Goal: Navigation & Orientation: Find specific page/section

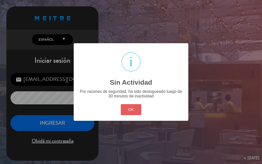
click at [140, 109] on div "OK Cancel" at bounding box center [130, 109] width 23 height 13
click at [134, 113] on button "OK" at bounding box center [131, 109] width 21 height 11
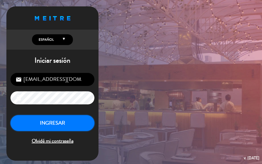
click at [79, 121] on button "INGRESAR" at bounding box center [52, 123] width 84 height 16
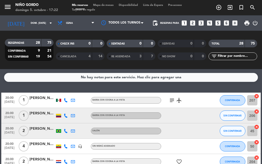
click at [97, 4] on span "Mapa de mesas" at bounding box center [103, 5] width 26 height 3
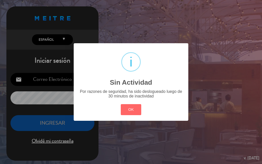
type input "[EMAIL_ADDRESS][DOMAIN_NAME]"
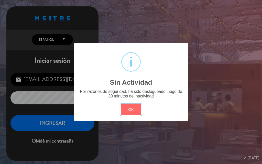
click at [121, 104] on button "OK" at bounding box center [131, 109] width 21 height 11
